Goal: Information Seeking & Learning: Learn about a topic

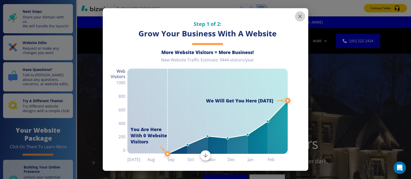
click at [300, 15] on icon "button" at bounding box center [300, 16] width 6 height 6
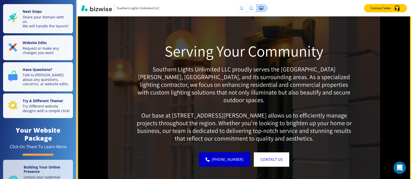
scroll to position [677, 0]
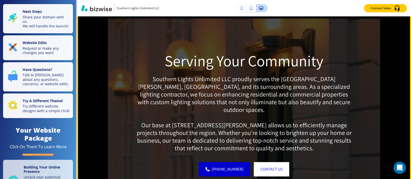
click at [289, 39] on img at bounding box center [244, 114] width 272 height 192
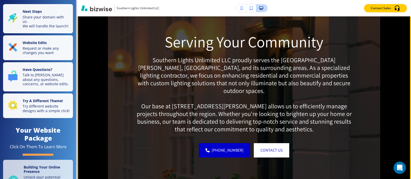
scroll to position [696, 0]
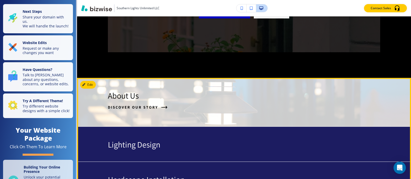
scroll to position [836, 0]
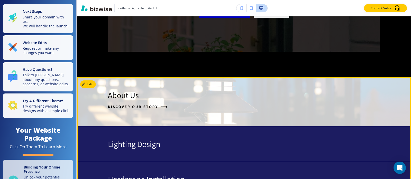
click at [127, 90] on p "About Us" at bounding box center [123, 95] width 31 height 10
click at [134, 104] on span "Discover Our Story" at bounding box center [133, 107] width 50 height 6
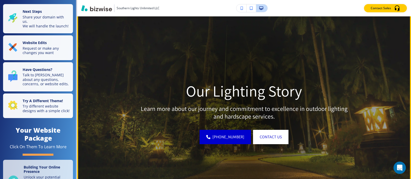
scroll to position [49, 0]
click at [202, 111] on p "Learn more about our journey and commitment to excellence in outdoor lighting a…" at bounding box center [244, 112] width 214 height 15
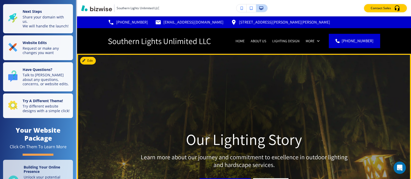
scroll to position [0, 0]
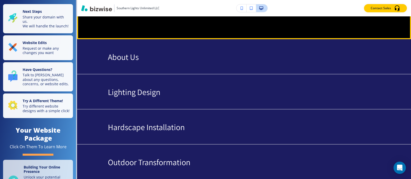
scroll to position [867, 0]
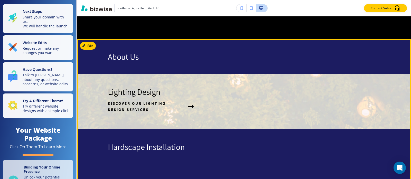
click at [149, 87] on p "Lighting Design" at bounding box center [134, 92] width 52 height 10
click at [182, 101] on span "Discover Our Lighting Design Services" at bounding box center [146, 107] width 77 height 12
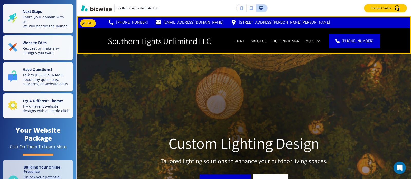
scroll to position [0, 0]
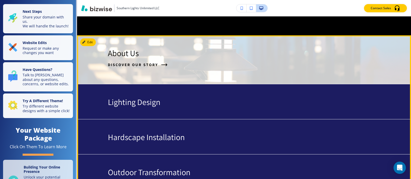
scroll to position [871, 0]
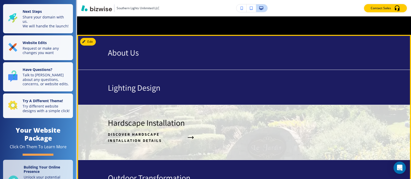
click at [167, 118] on p "Hardscape Installation" at bounding box center [146, 123] width 77 height 10
click at [145, 132] on span "Discover Hardscape Installation Details" at bounding box center [146, 138] width 77 height 12
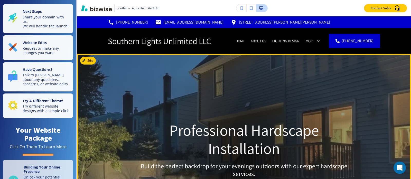
scroll to position [0, 0]
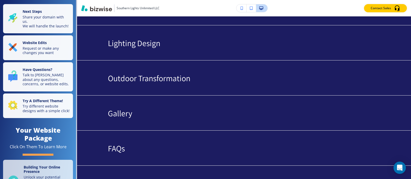
scroll to position [924, 0]
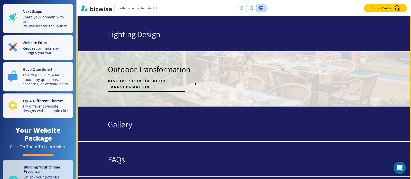
click at [136, 78] on span "Discover Our Outdoor Transformation" at bounding box center [146, 84] width 77 height 12
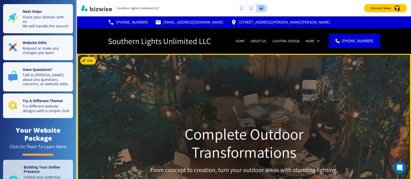
scroll to position [0, 0]
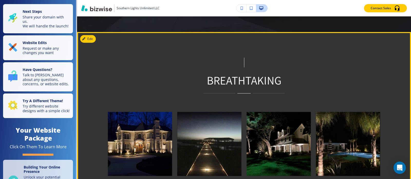
scroll to position [232, 0]
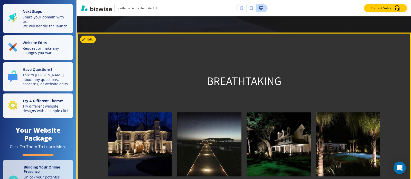
click at [263, 95] on div "BREATHTAKING" at bounding box center [244, 181] width 334 height 296
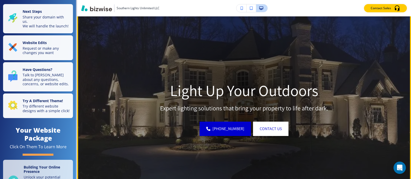
scroll to position [61, 0]
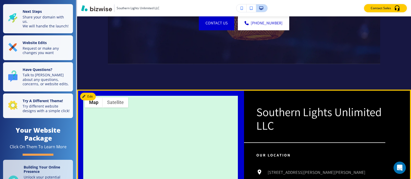
click at [251, 116] on div "Southern Lights Unlimited LLC Our Location [STREET_ADDRESS][PERSON_NAME][PERSON…" at bounding box center [327, 178] width 167 height 177
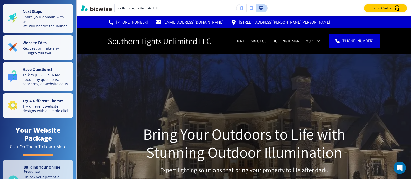
scroll to position [0, 0]
